Goal: Information Seeking & Learning: Learn about a topic

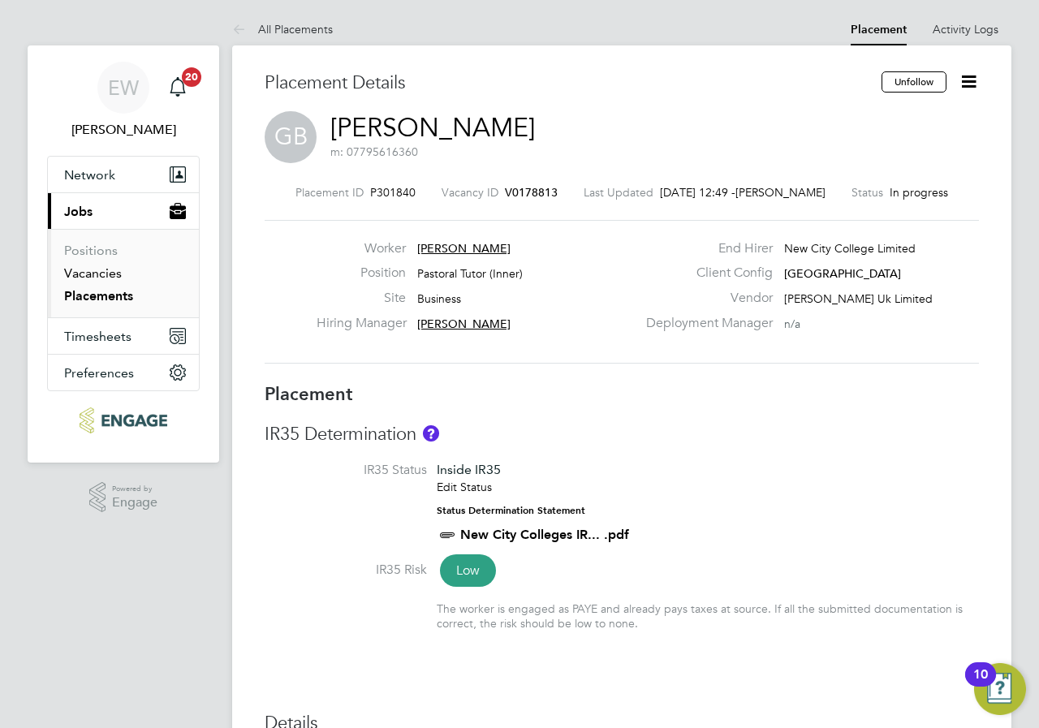
click at [88, 271] on link "Vacancies" at bounding box center [93, 272] width 58 height 15
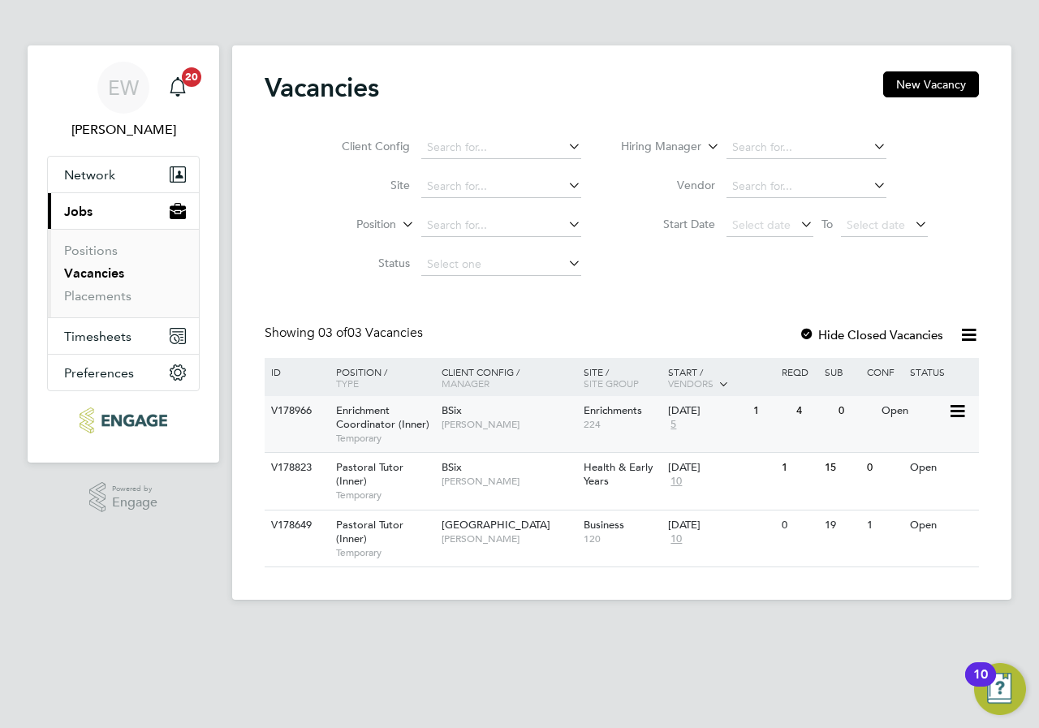
click at [501, 426] on span "[PERSON_NAME]" at bounding box center [508, 424] width 134 height 13
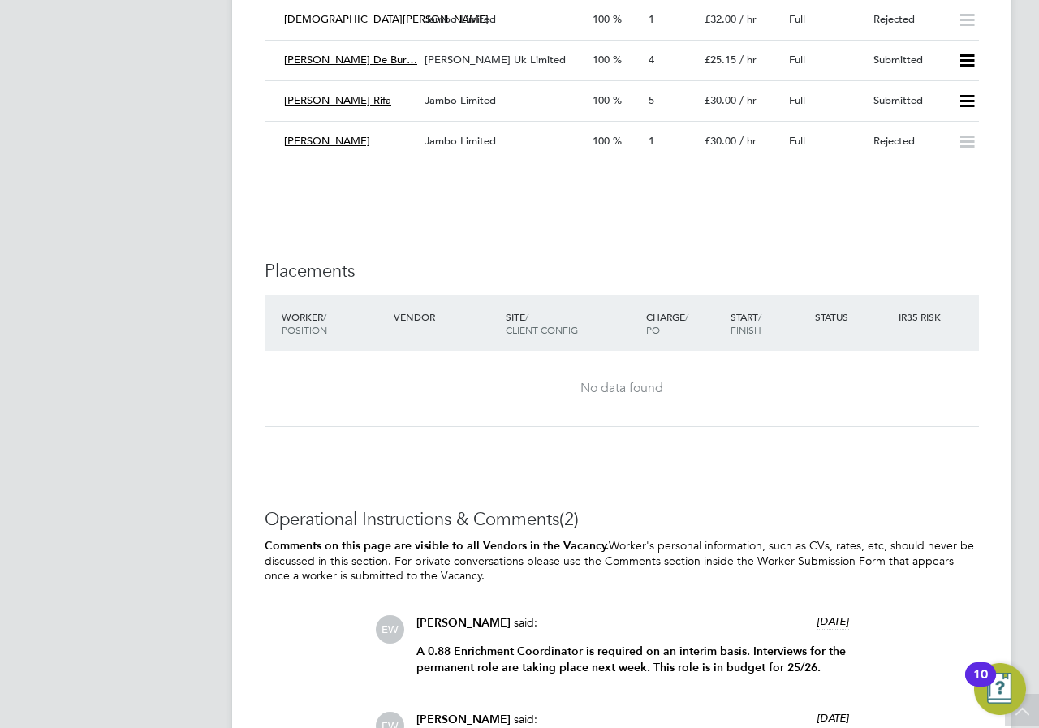
scroll to position [3408, 0]
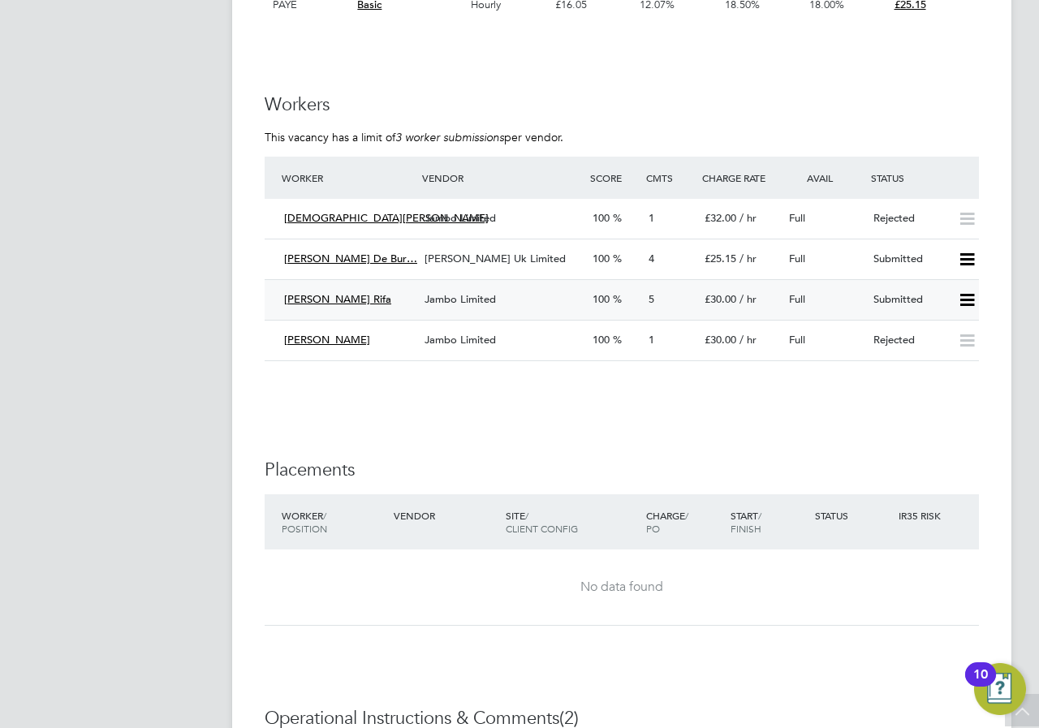
click at [369, 313] on div "Nuzhat Rifa" at bounding box center [347, 299] width 140 height 27
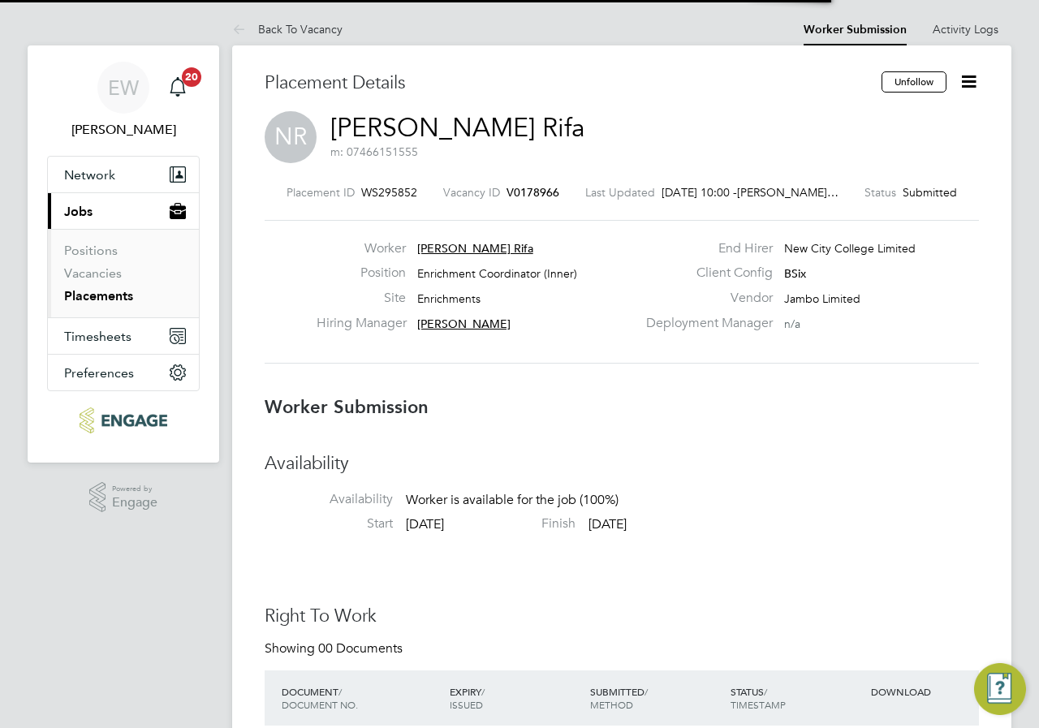
scroll to position [8, 8]
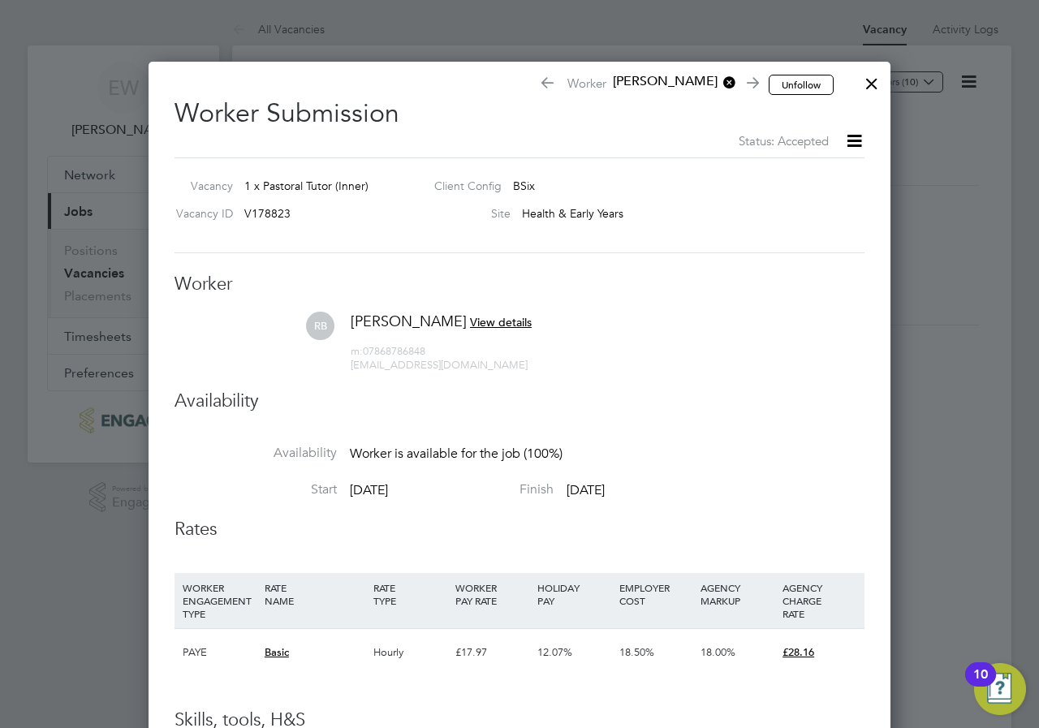
click at [862, 83] on div at bounding box center [871, 79] width 29 height 29
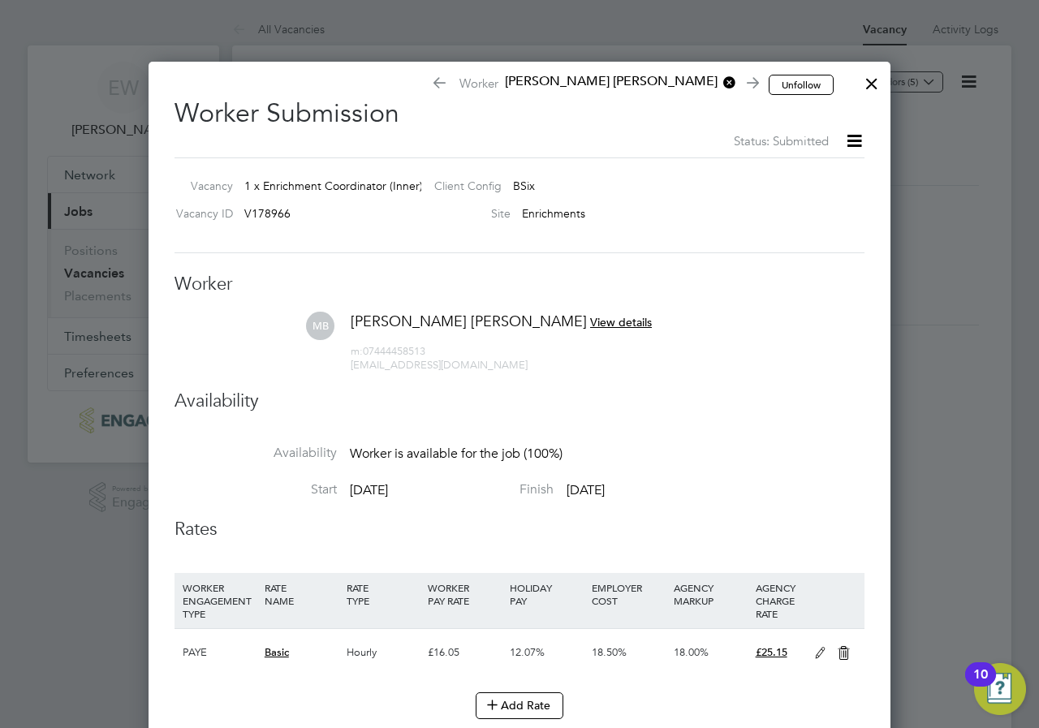
click at [870, 79] on div at bounding box center [871, 79] width 29 height 29
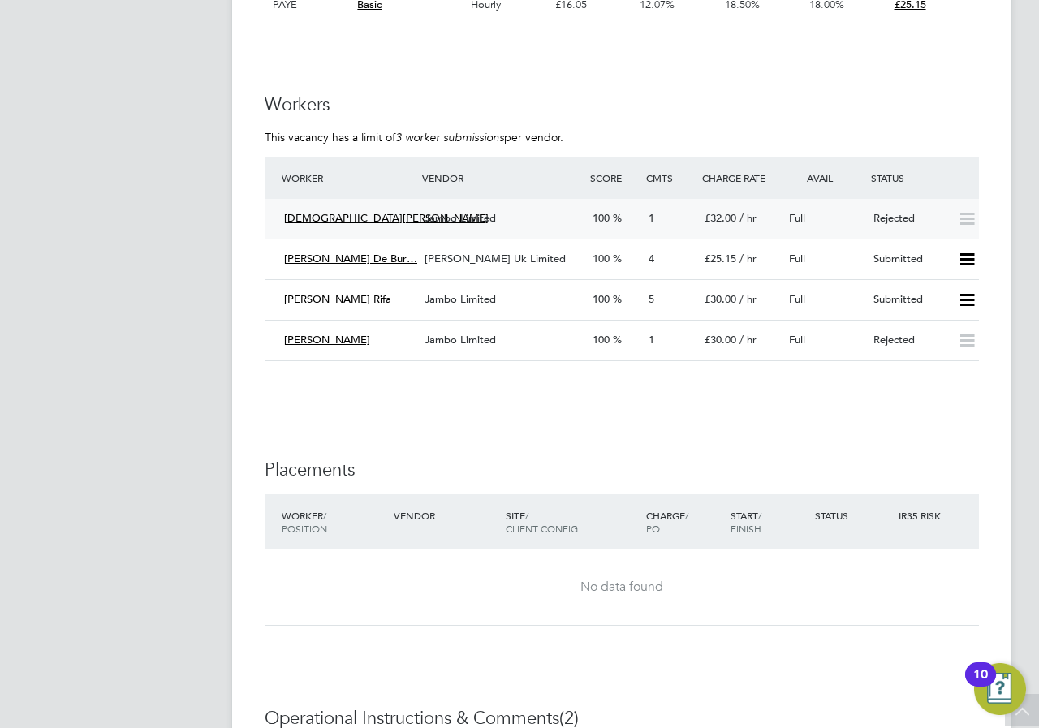
click at [484, 225] on span "Jambo Limited" at bounding box center [459, 218] width 71 height 14
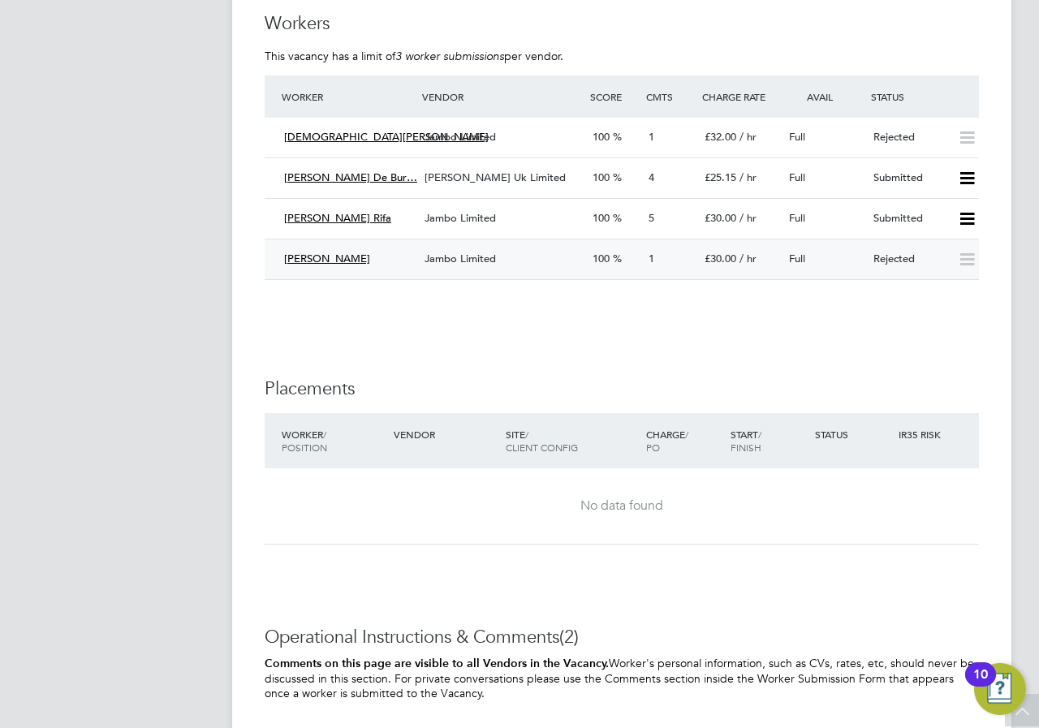
click at [391, 273] on div "Sean Fealy" at bounding box center [347, 259] width 140 height 27
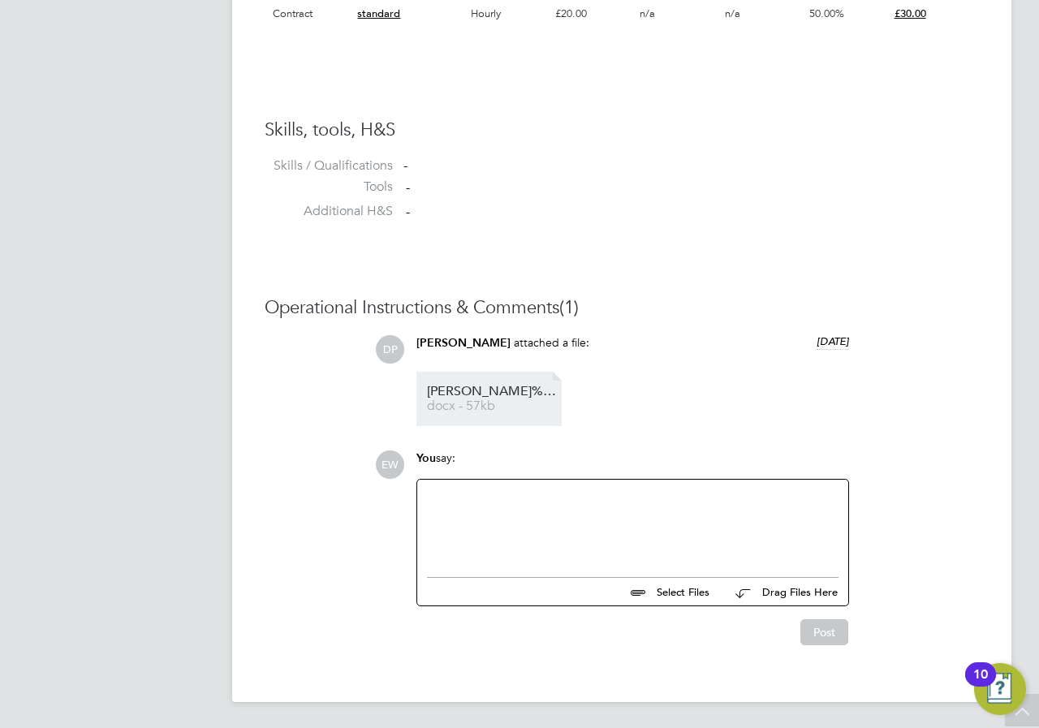
click at [553, 396] on span "Sean%20HQ00252655" at bounding box center [492, 391] width 130 height 12
click at [960, 320] on div "Operational Instructions & Comments (1) DP Danielle Page attached a file: 4 day…" at bounding box center [621, 471] width 714 height 350
